Goal: Download file/media

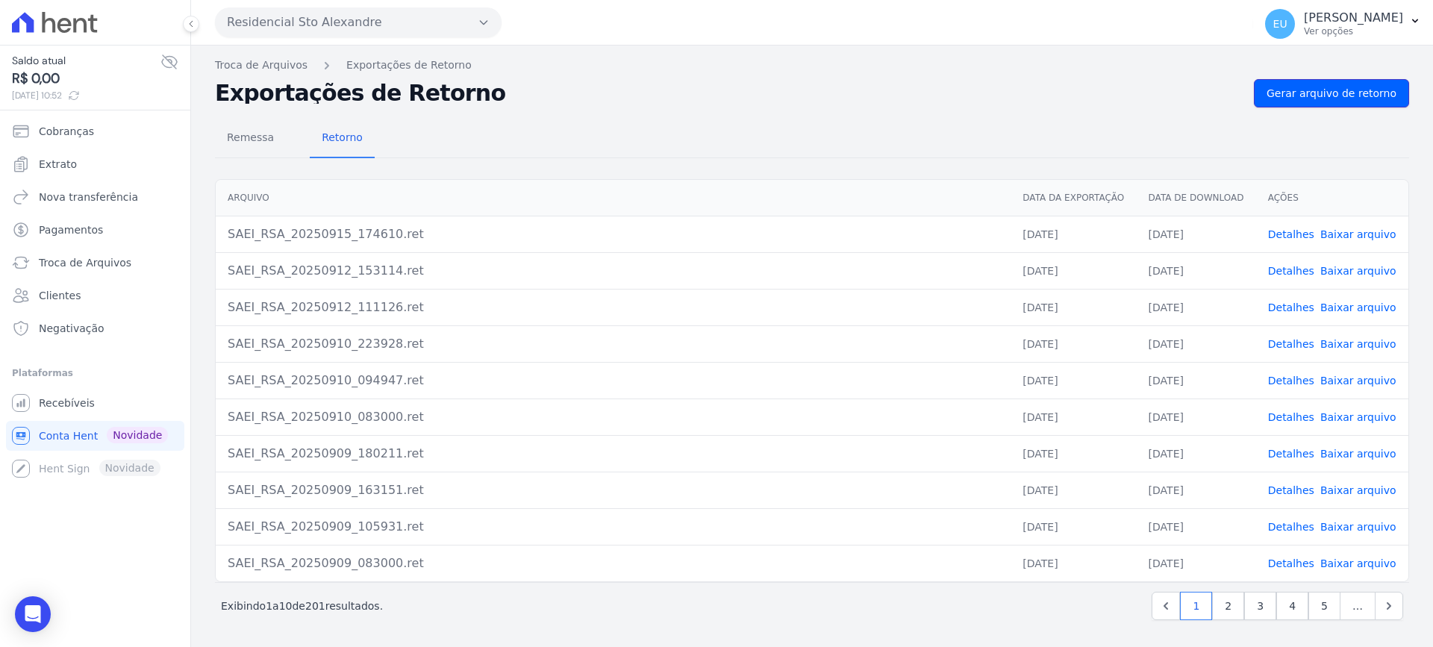
click at [1348, 87] on span "Gerar arquivo de retorno" at bounding box center [1331, 93] width 130 height 15
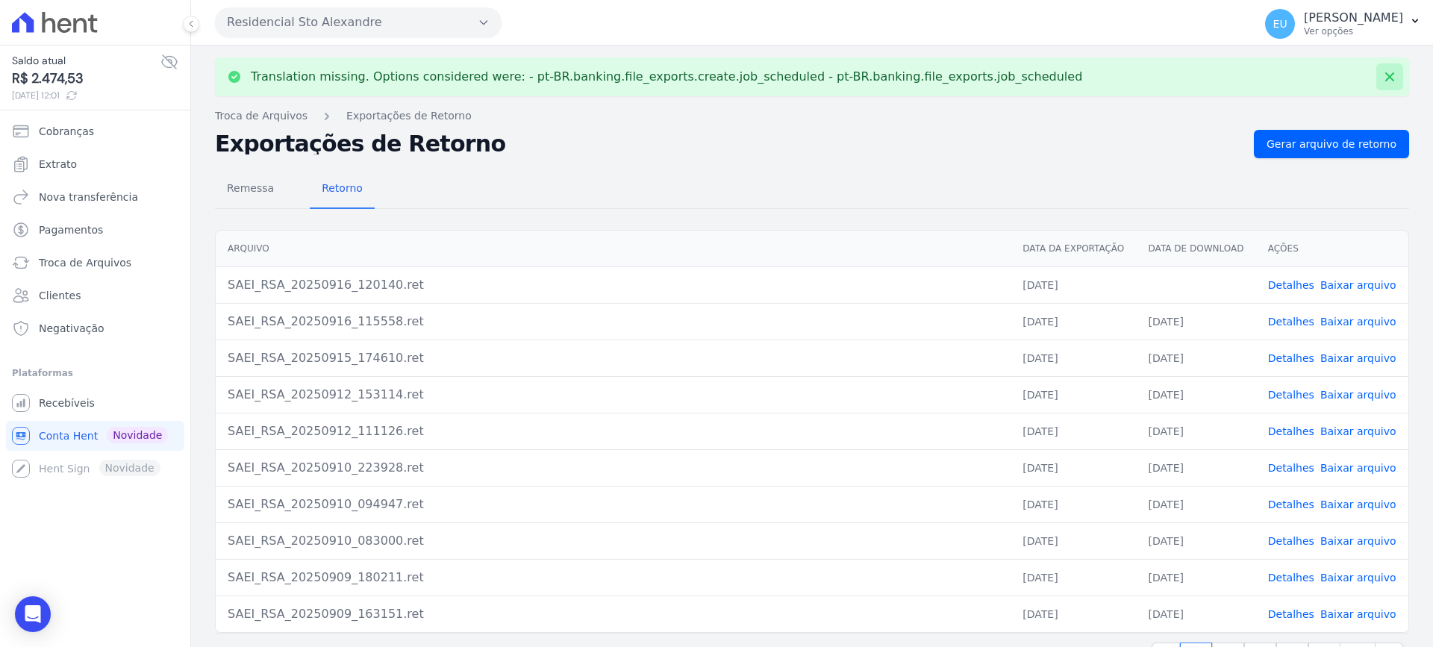
click at [1385, 73] on icon at bounding box center [1389, 76] width 15 height 15
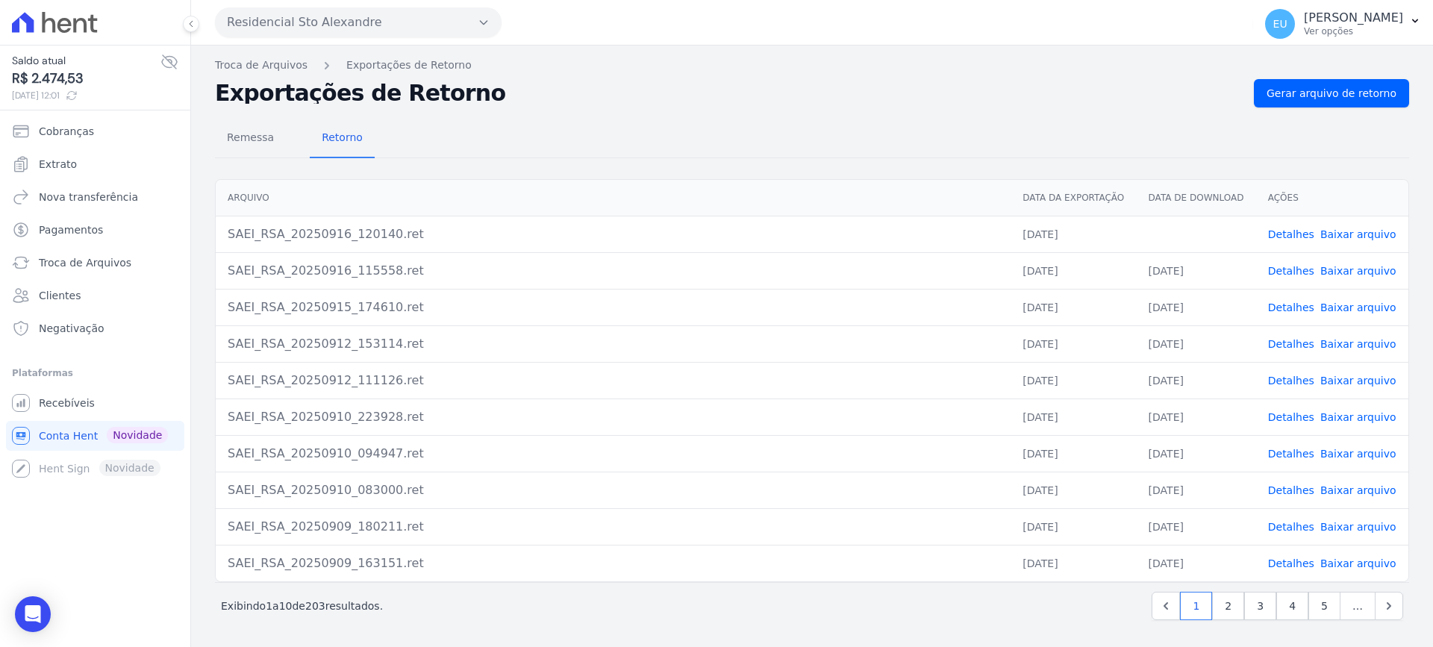
click at [1292, 234] on link "Detalhes" at bounding box center [1291, 234] width 46 height 12
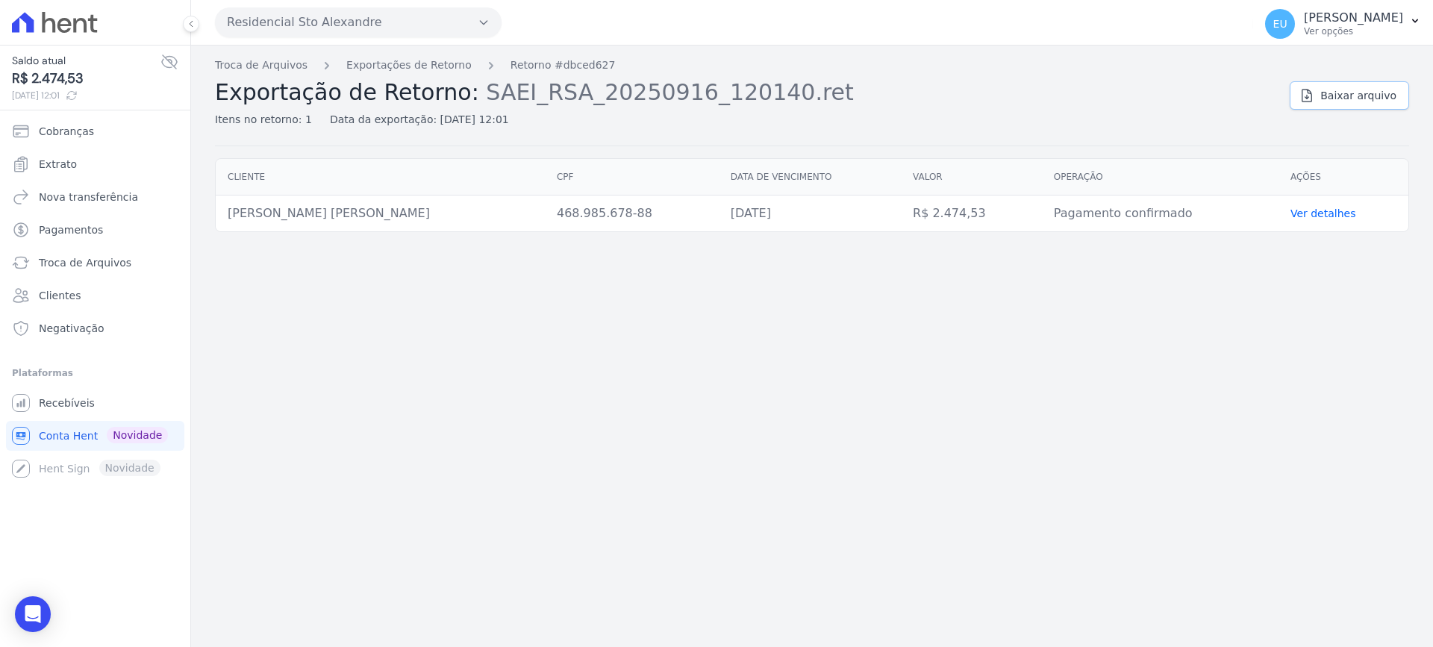
click at [1351, 94] on span "Baixar arquivo" at bounding box center [1358, 95] width 76 height 15
click at [85, 255] on span "Troca de Arquivos" at bounding box center [85, 262] width 93 height 15
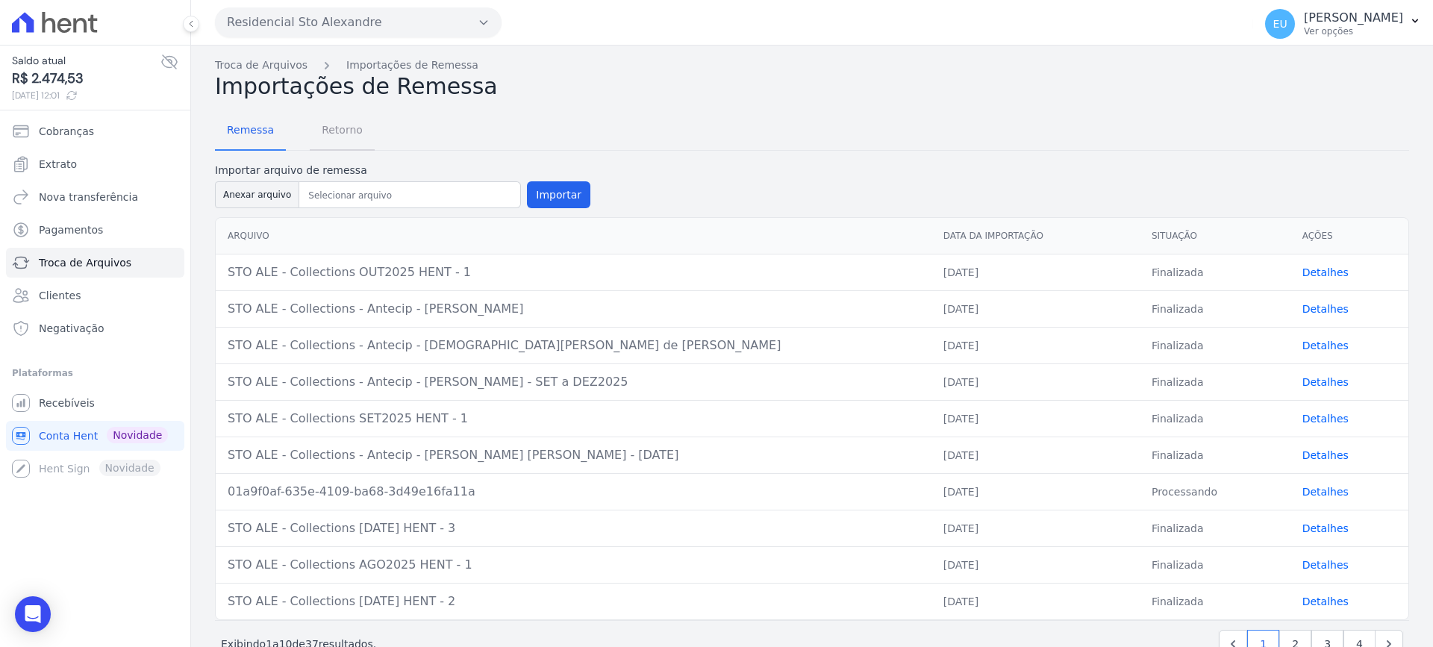
click at [337, 120] on span "Retorno" at bounding box center [342, 130] width 59 height 30
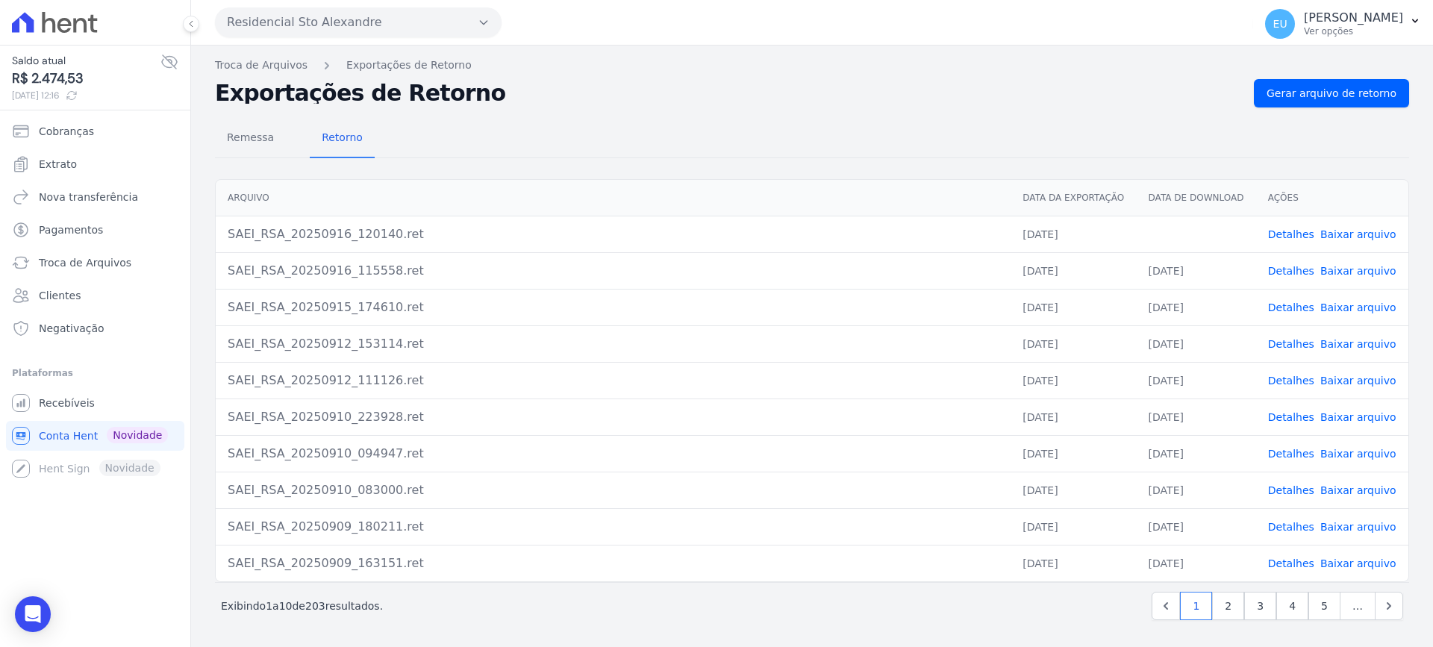
click at [1341, 237] on link "Baixar arquivo" at bounding box center [1358, 234] width 76 height 12
click at [1286, 232] on link "Detalhes" at bounding box center [1291, 234] width 46 height 12
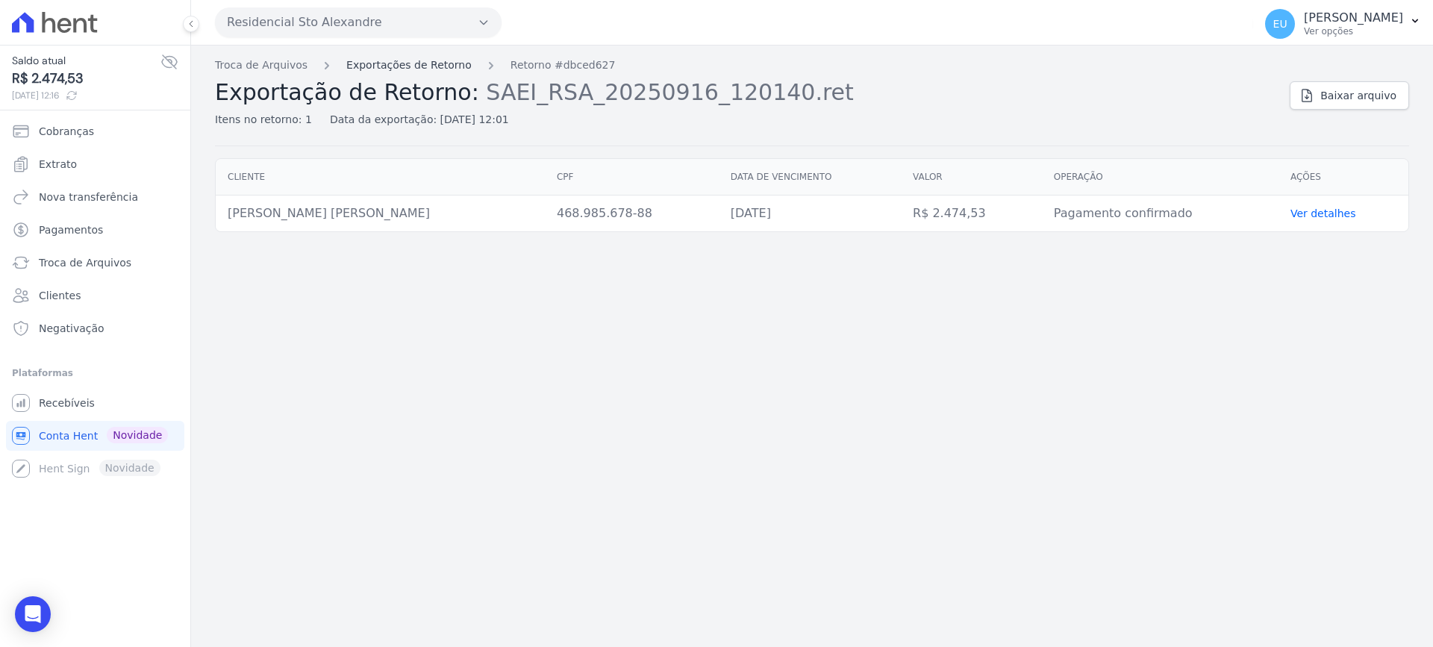
click at [419, 63] on link "Exportações de Retorno" at bounding box center [408, 65] width 125 height 16
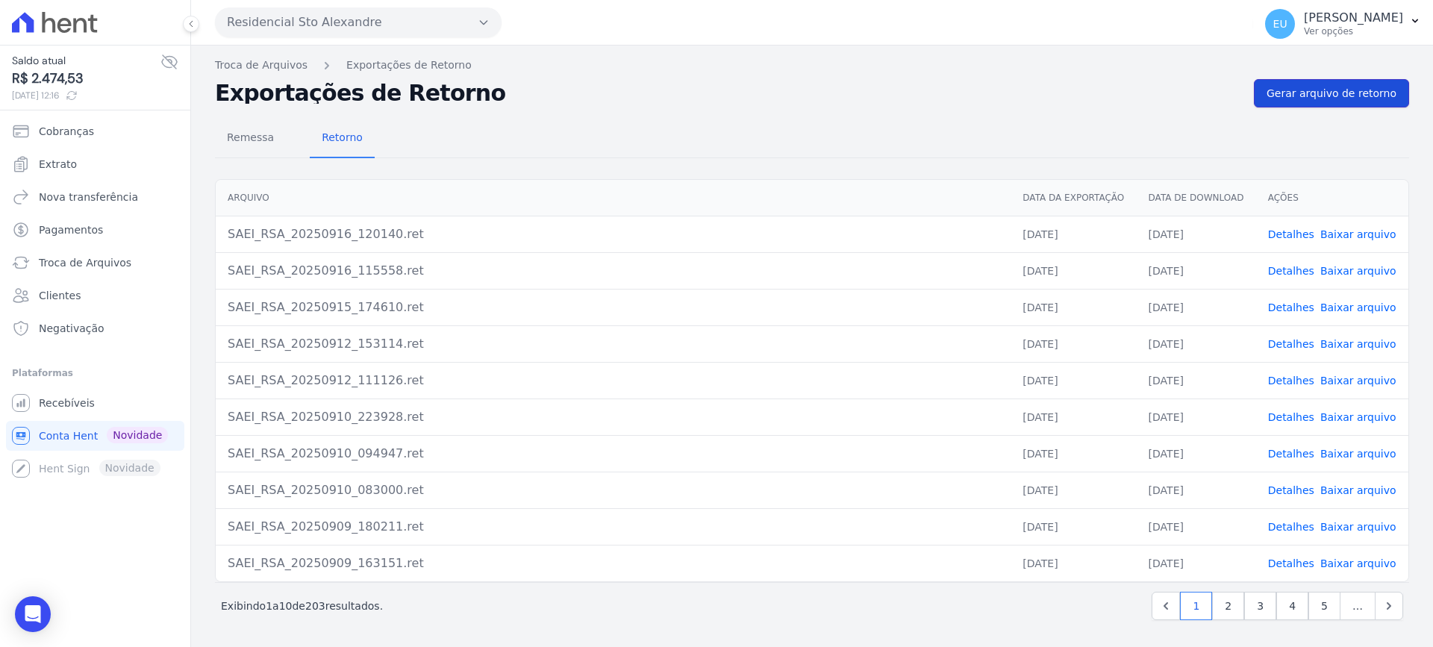
click at [1326, 92] on span "Gerar arquivo de retorno" at bounding box center [1331, 93] width 130 height 15
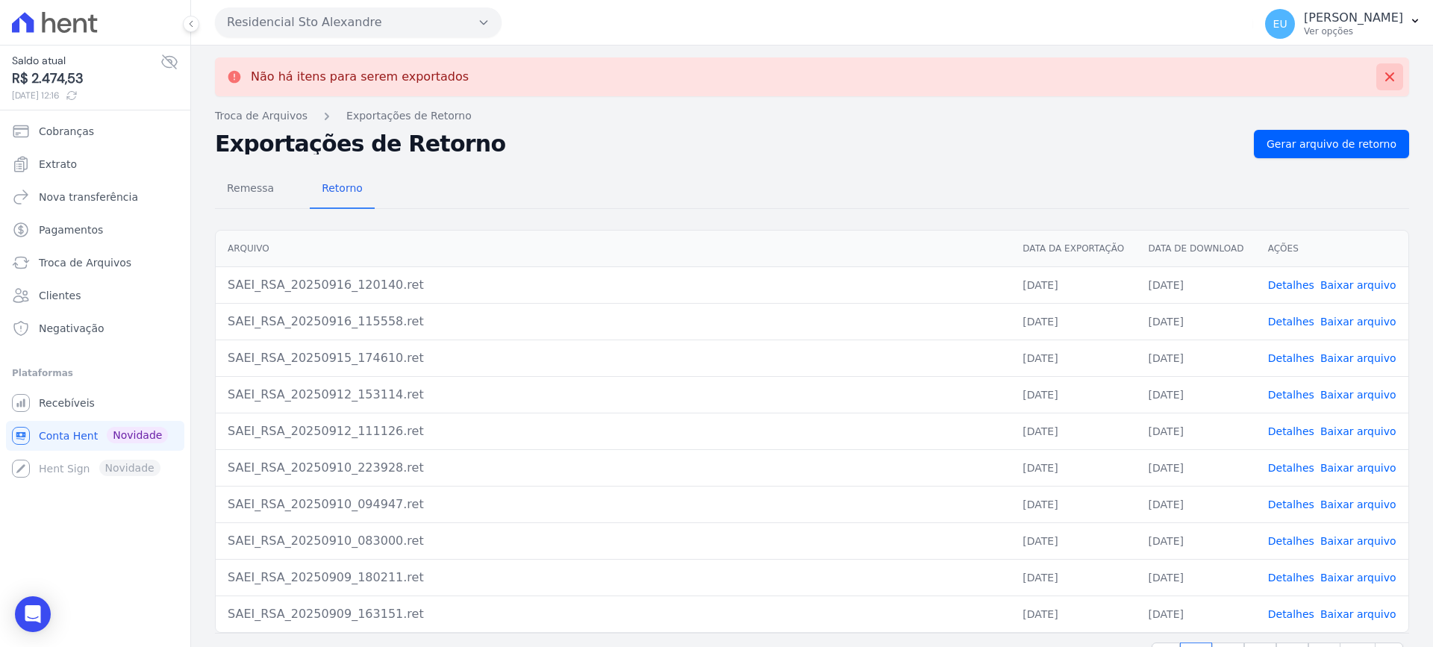
click at [1383, 72] on icon at bounding box center [1389, 76] width 15 height 15
